Goal: Task Accomplishment & Management: Manage account settings

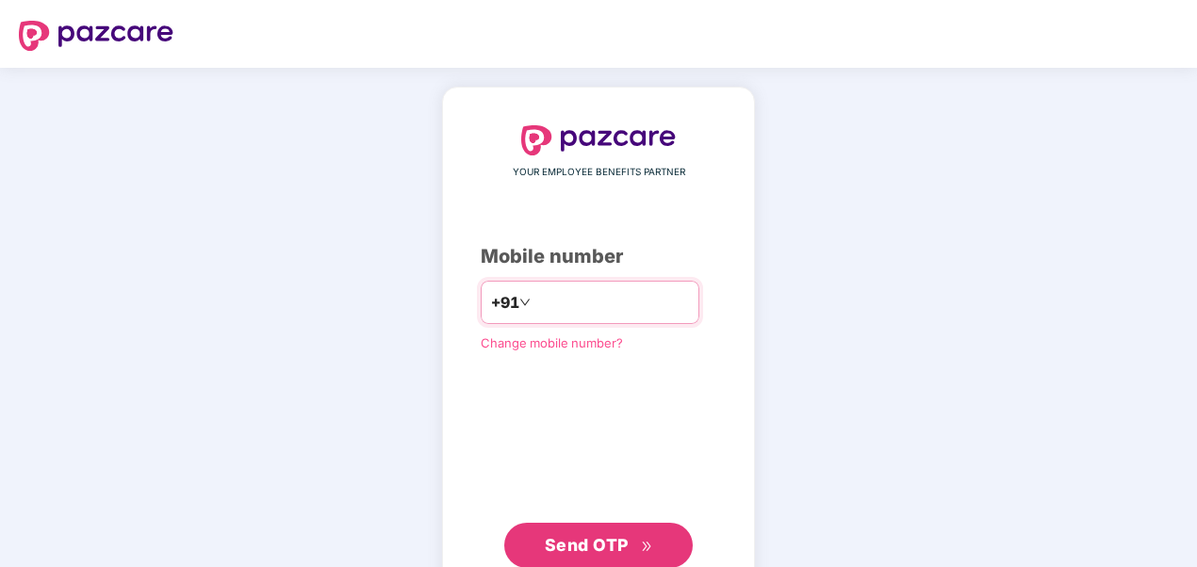
click at [624, 309] on input "number" at bounding box center [611, 302] width 155 height 30
click at [607, 543] on span "Send OTP" at bounding box center [587, 545] width 84 height 20
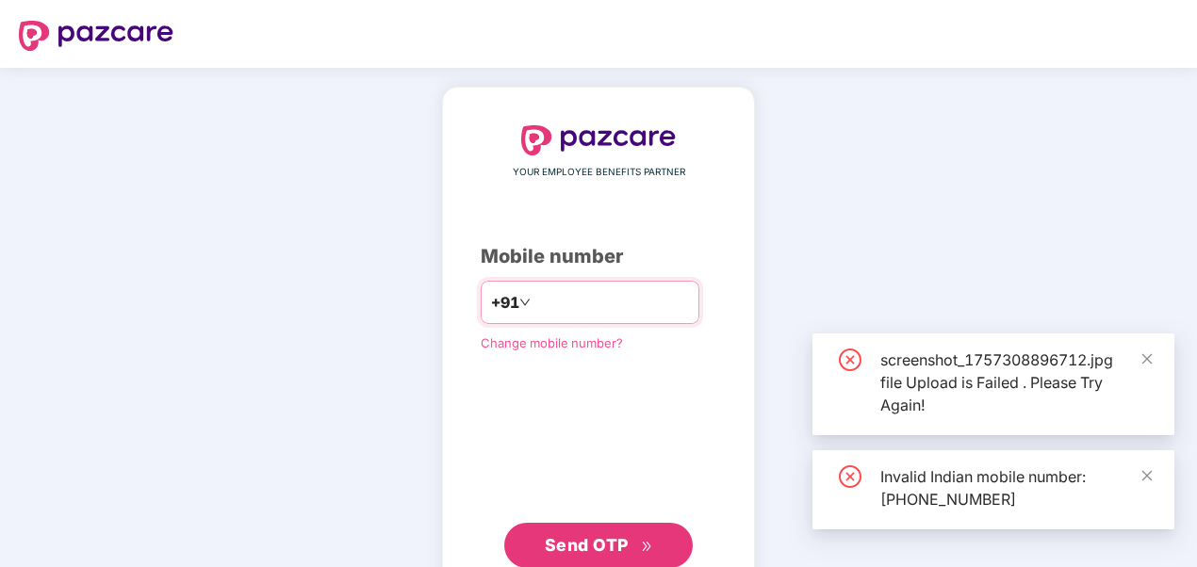
click at [659, 314] on input "**********" at bounding box center [611, 302] width 155 height 30
click at [534, 303] on input "**********" at bounding box center [611, 302] width 155 height 30
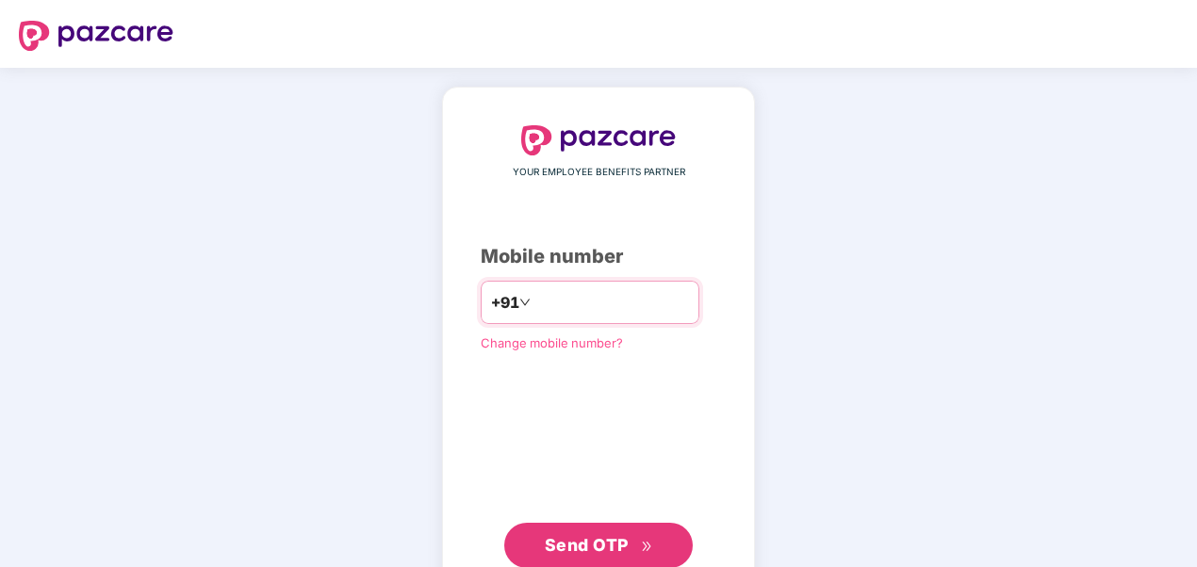
type input "**********"
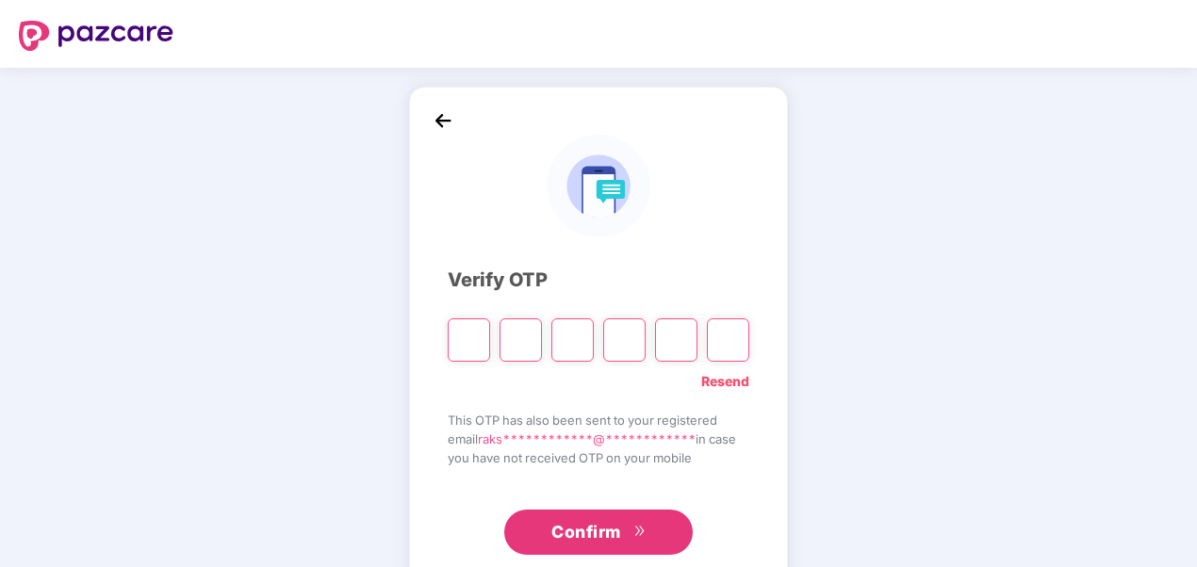
type input "*"
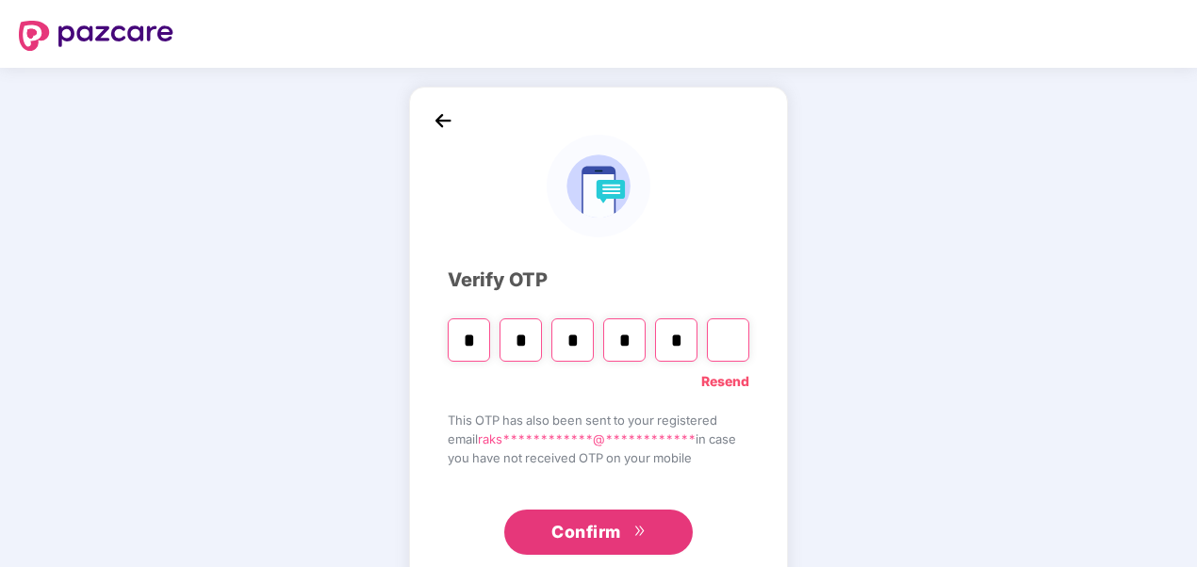
type input "*"
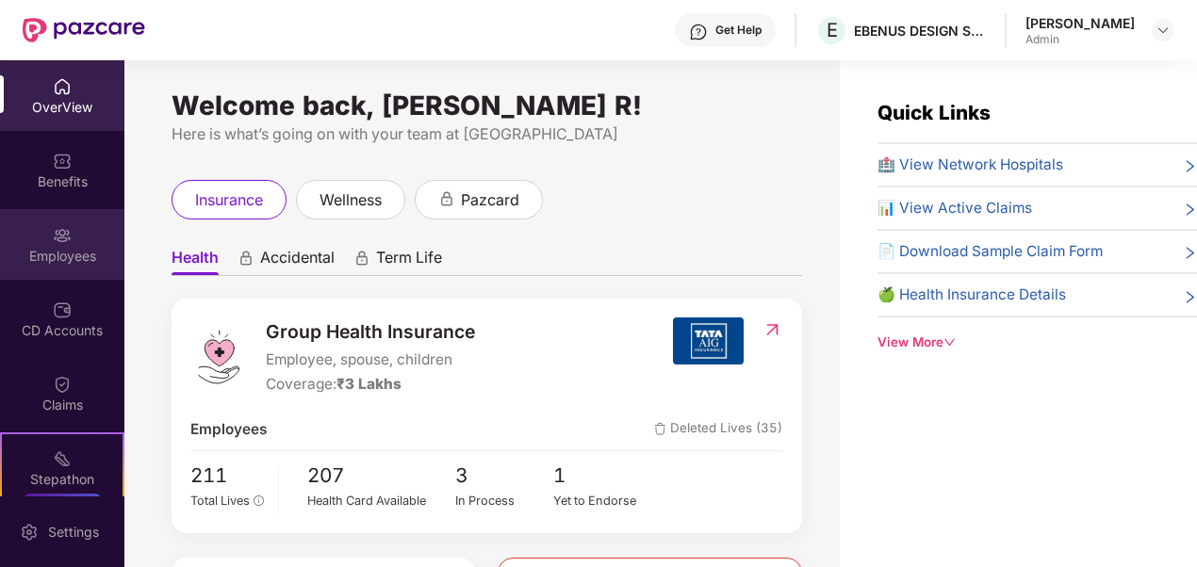
click at [44, 239] on div "Employees" at bounding box center [62, 244] width 124 height 71
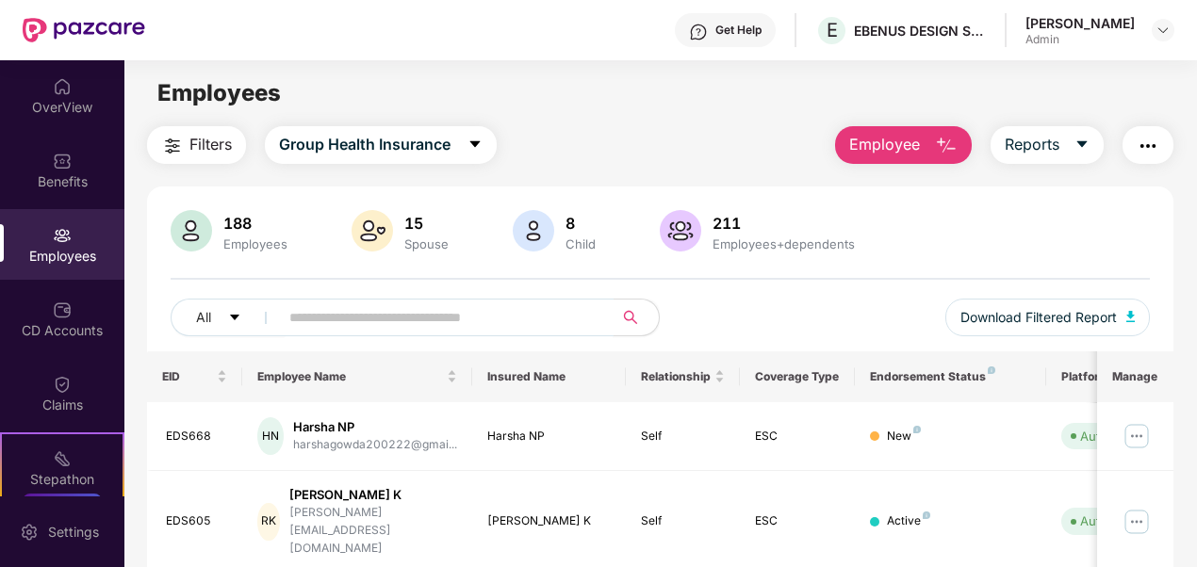
click at [518, 327] on input "text" at bounding box center [438, 318] width 299 height 28
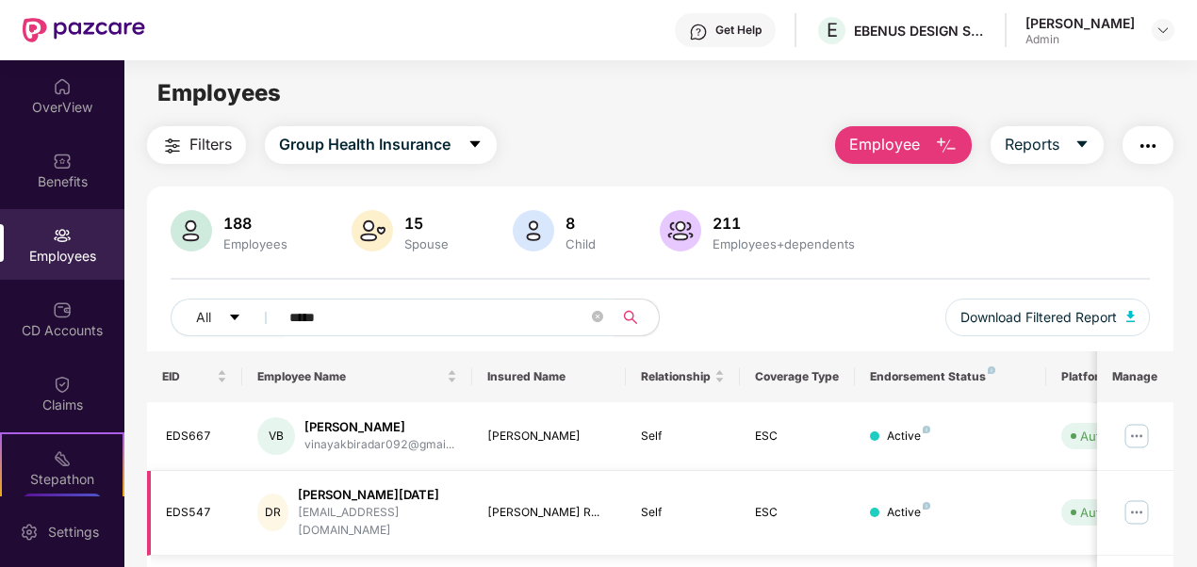
type input "*****"
click at [1141, 500] on img at bounding box center [1137, 513] width 30 height 30
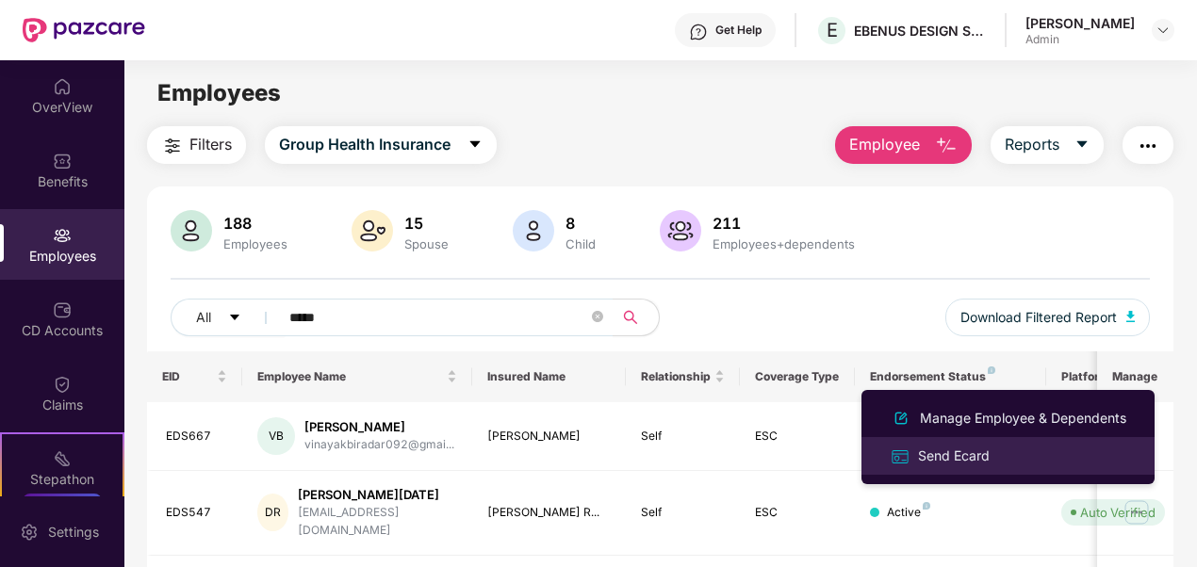
click at [983, 454] on div "Send Ecard" at bounding box center [953, 456] width 79 height 21
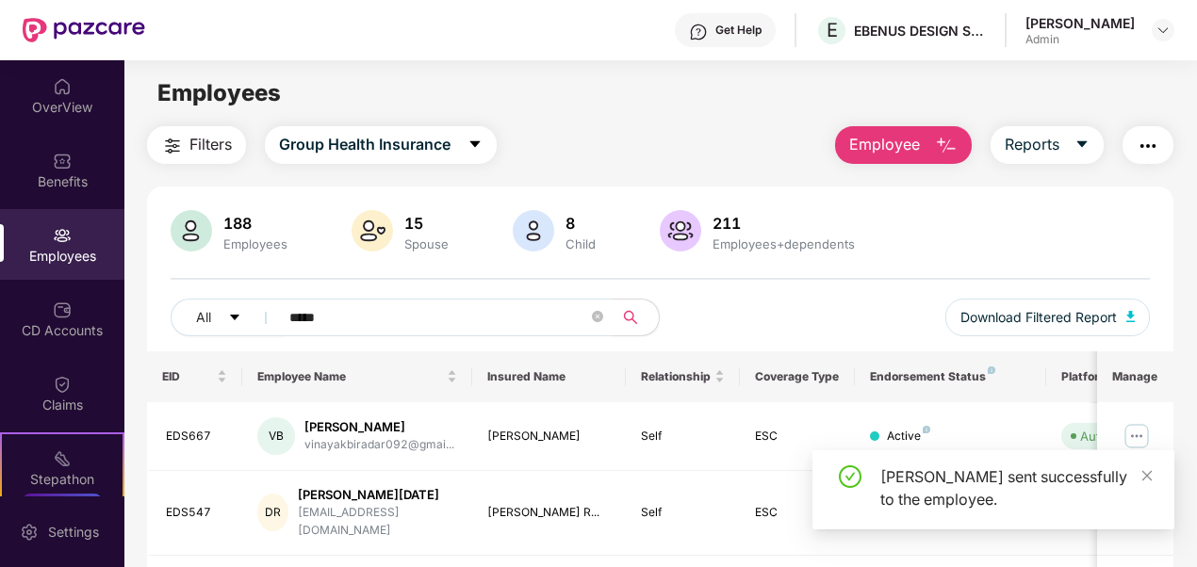
click at [908, 221] on div "188 Employees 15 Spouse 8 Child 211 Employees+dependents" at bounding box center [661, 232] width 980 height 45
click at [1148, 471] on icon "close" at bounding box center [1147, 475] width 13 height 13
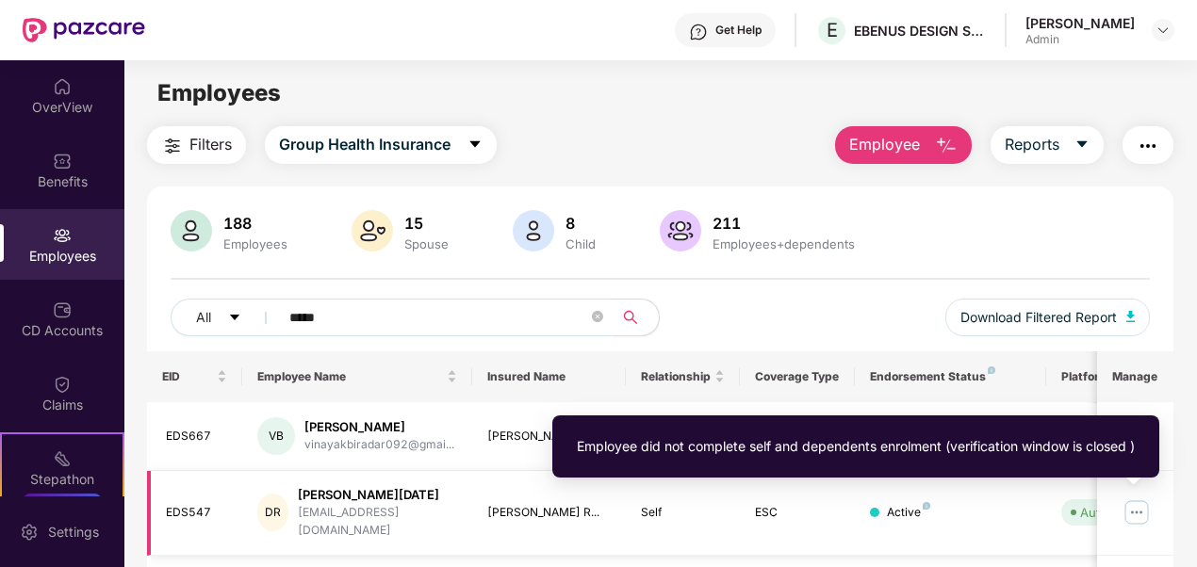
click at [1090, 503] on div "Auto Verified" at bounding box center [1117, 512] width 75 height 19
click at [1078, 508] on span "Auto Verified" at bounding box center [1113, 513] width 104 height 26
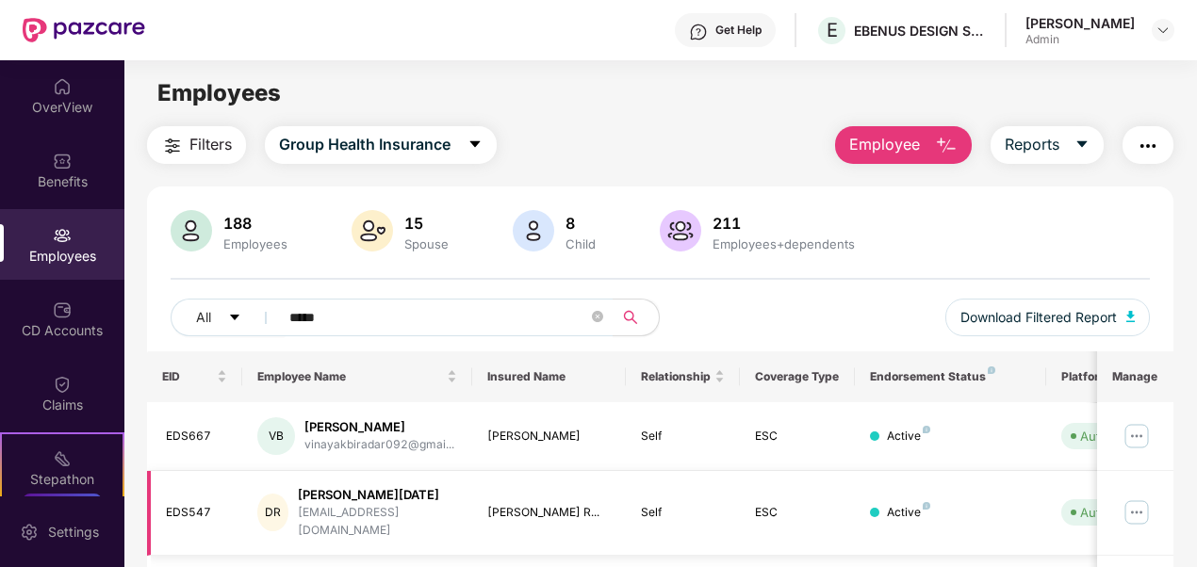
click at [1141, 506] on img at bounding box center [1137, 513] width 30 height 30
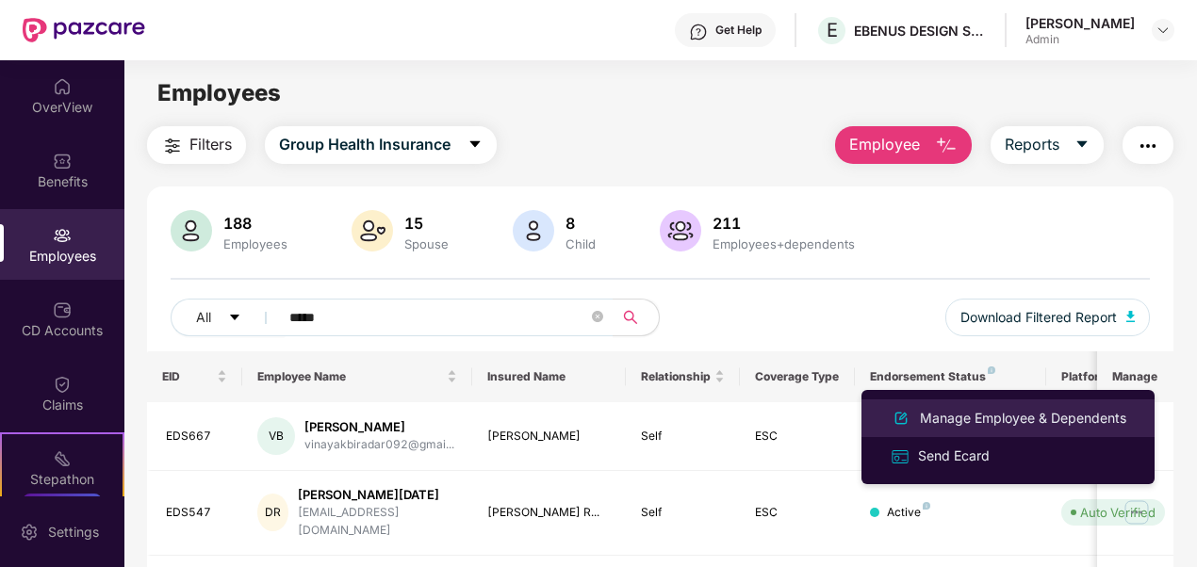
click at [1056, 408] on div "Manage Employee & Dependents" at bounding box center [1023, 418] width 214 height 21
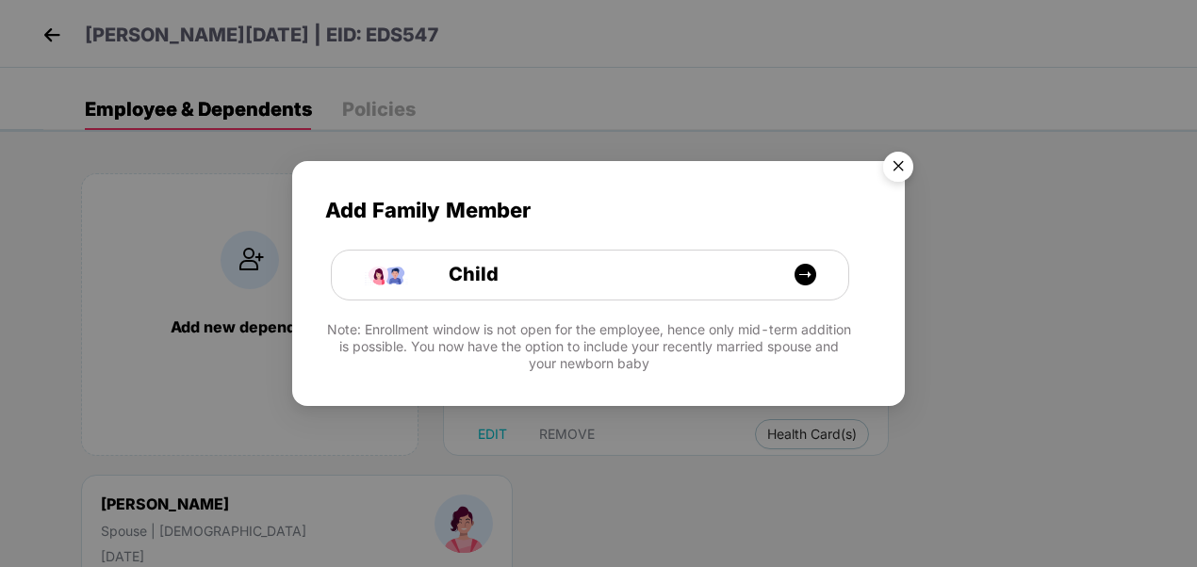
click at [899, 162] on img "Close" at bounding box center [898, 169] width 53 height 53
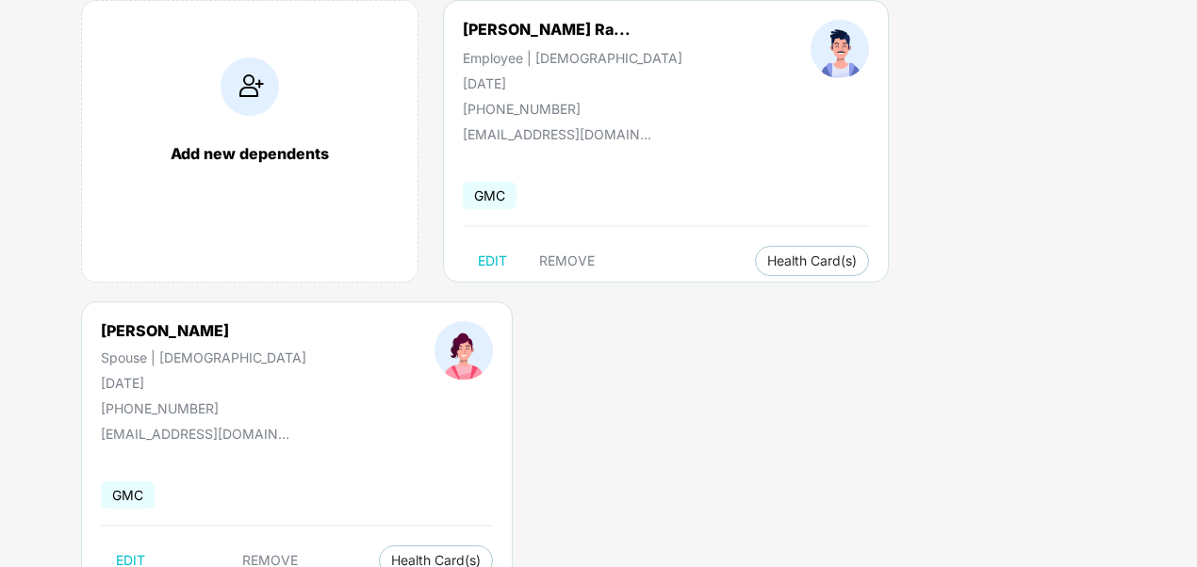
scroll to position [238, 0]
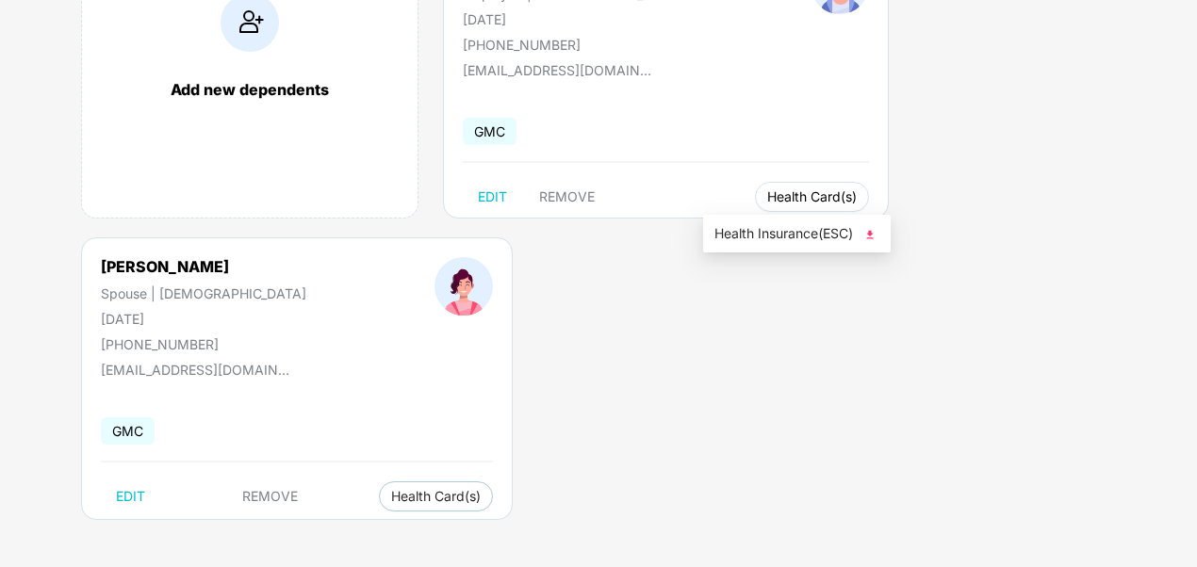
click at [767, 194] on span "Health Card(s)" at bounding box center [812, 196] width 90 height 9
click at [876, 234] on img at bounding box center [870, 234] width 19 height 19
click at [383, 485] on button "Health Card(s)" at bounding box center [436, 497] width 114 height 30
click at [496, 527] on img at bounding box center [492, 534] width 19 height 19
